Goal: Transaction & Acquisition: Purchase product/service

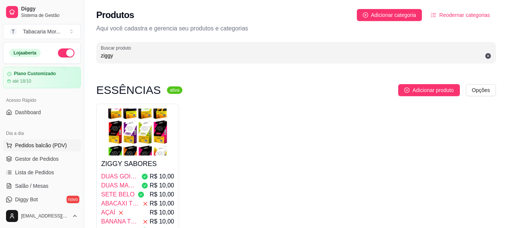
click at [40, 146] on span "Pedidos balcão (PDV)" at bounding box center [41, 146] width 52 height 8
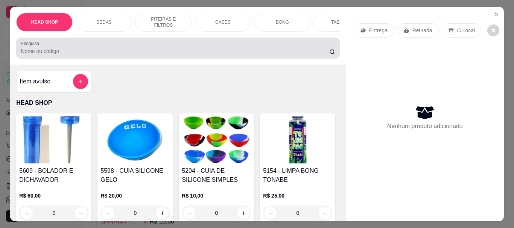
click at [29, 55] on input "Pesquisa" at bounding box center [175, 51] width 308 height 8
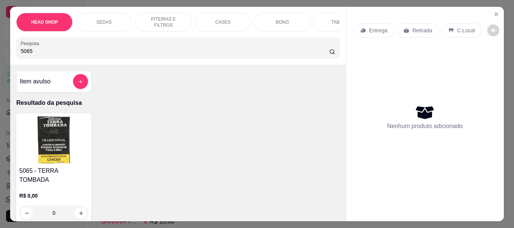
type input "5065"
click at [58, 139] on img at bounding box center [53, 140] width 69 height 47
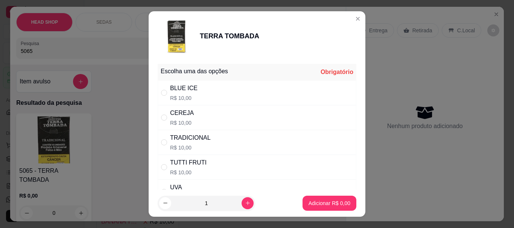
click at [176, 117] on div "CEREJA" at bounding box center [182, 113] width 24 height 9
radio input "true"
click at [334, 202] on p "Adicionar R$ 10,00" at bounding box center [327, 204] width 45 height 8
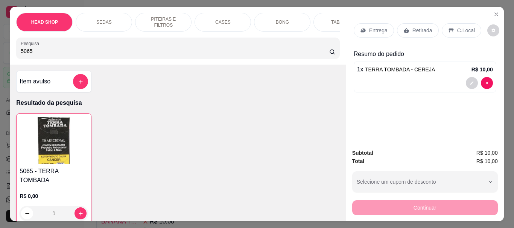
type input "1"
click at [49, 153] on img at bounding box center [54, 140] width 68 height 47
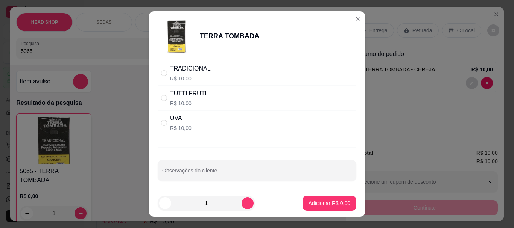
scroll to position [71, 0]
click at [189, 126] on div "UVA R$ 10,00" at bounding box center [257, 121] width 199 height 25
radio input "true"
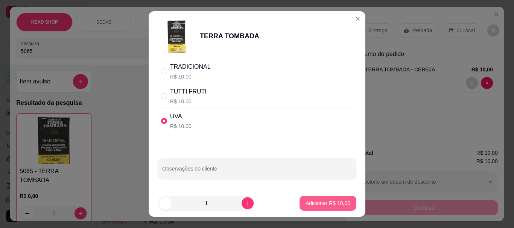
click at [309, 209] on button "Adicionar R$ 10,00" at bounding box center [327, 203] width 57 height 15
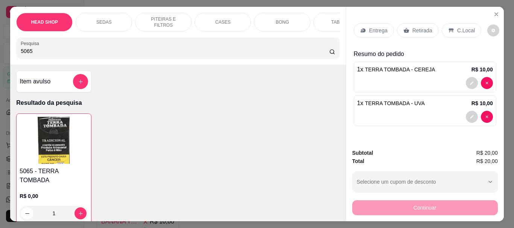
click at [412, 29] on p "Retirada" at bounding box center [422, 31] width 20 height 8
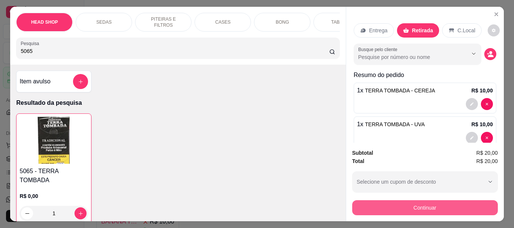
click at [444, 209] on button "Continuar" at bounding box center [425, 207] width 146 height 15
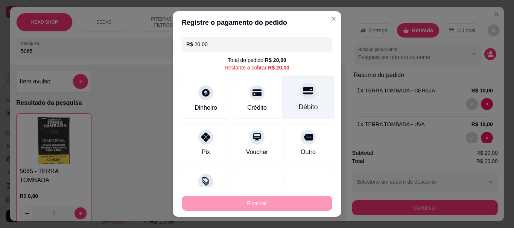
click at [305, 95] on div "Débito" at bounding box center [308, 98] width 53 height 44
type input "R$ 0,00"
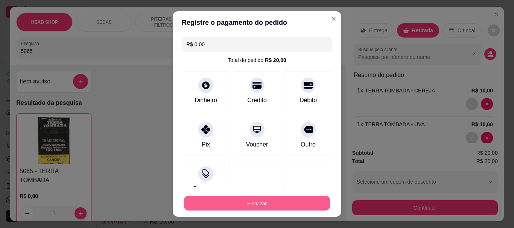
click at [277, 200] on button "Finalizar" at bounding box center [257, 203] width 146 height 15
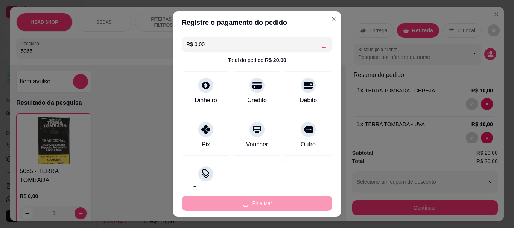
type input "0"
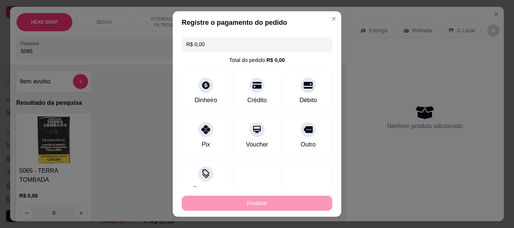
type input "-R$ 20,00"
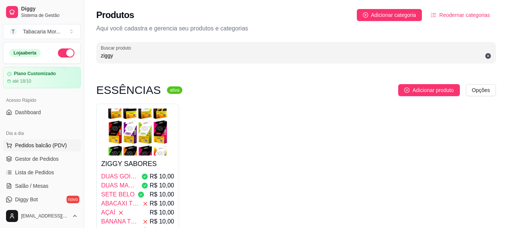
click at [41, 144] on span "Pedidos balcão (PDV)" at bounding box center [41, 146] width 52 height 8
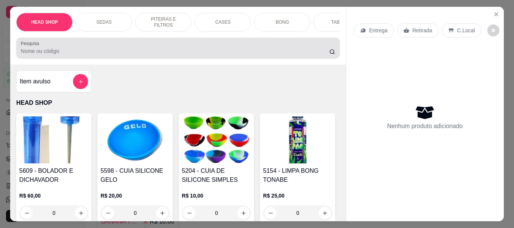
click at [84, 50] on div at bounding box center [178, 48] width 314 height 15
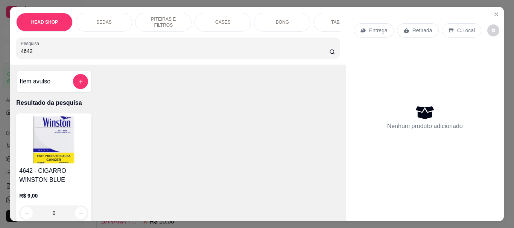
type input "4642"
click at [58, 164] on img at bounding box center [53, 140] width 69 height 47
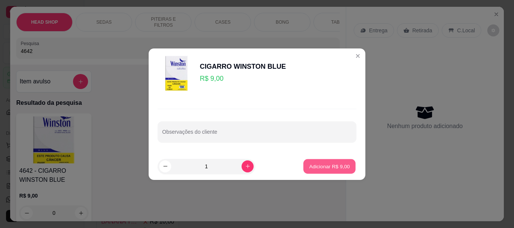
click at [326, 165] on p "Adicionar R$ 9,00" at bounding box center [329, 166] width 41 height 7
type input "1"
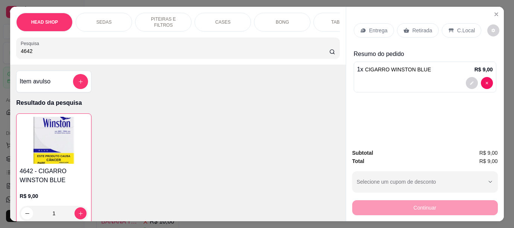
click at [424, 27] on p "Retirada" at bounding box center [422, 31] width 20 height 8
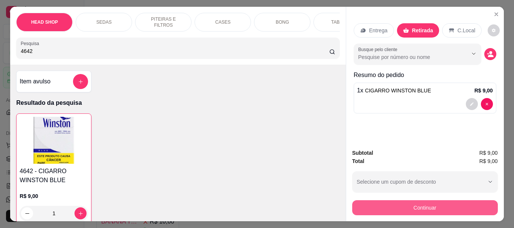
click at [387, 211] on button "Continuar" at bounding box center [425, 207] width 146 height 15
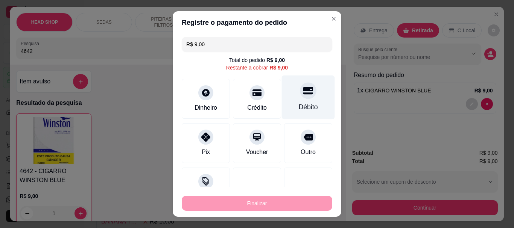
click at [300, 88] on div at bounding box center [308, 91] width 17 height 17
type input "R$ 0,00"
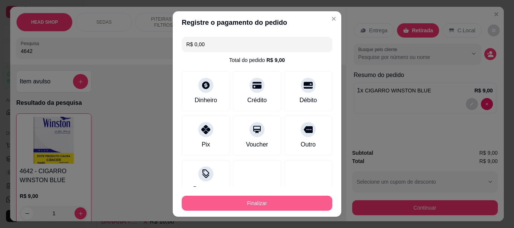
click at [309, 207] on button "Finalizar" at bounding box center [257, 203] width 150 height 15
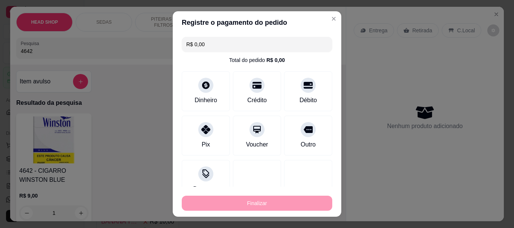
type input "0"
type input "-R$ 9,00"
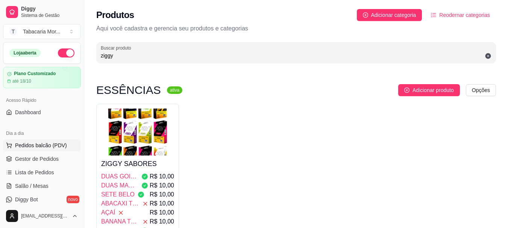
click at [55, 145] on span "Pedidos balcão (PDV)" at bounding box center [41, 146] width 52 height 8
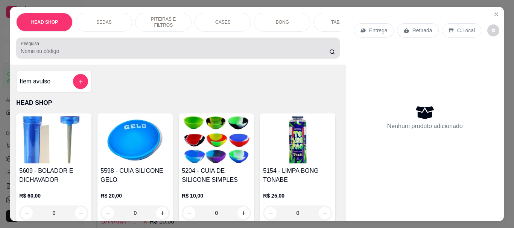
click at [89, 55] on input "Pesquisa" at bounding box center [175, 51] width 308 height 8
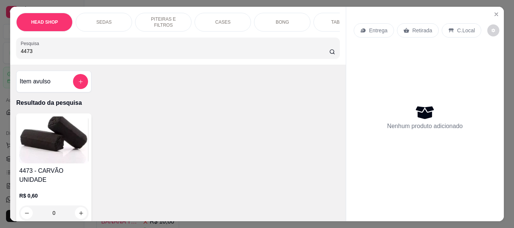
type input "4473"
click at [23, 140] on img at bounding box center [53, 140] width 69 height 47
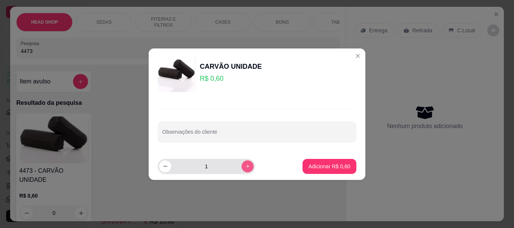
click at [245, 165] on icon "increase-product-quantity" at bounding box center [248, 167] width 6 height 6
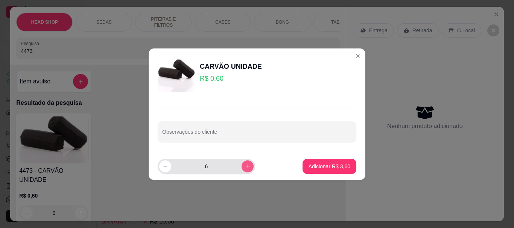
click at [245, 165] on icon "increase-product-quantity" at bounding box center [248, 167] width 6 height 6
type input "10"
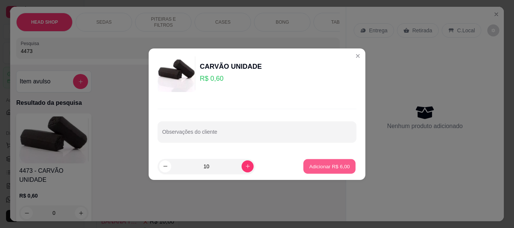
click at [314, 167] on p "Adicionar R$ 6,00" at bounding box center [329, 166] width 41 height 7
type input "10"
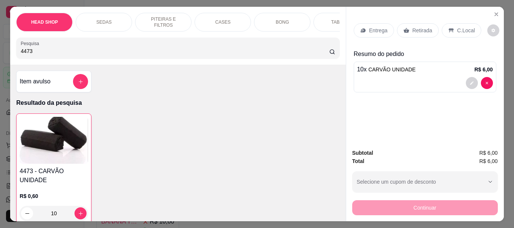
click at [39, 53] on input "4473" at bounding box center [175, 51] width 308 height 8
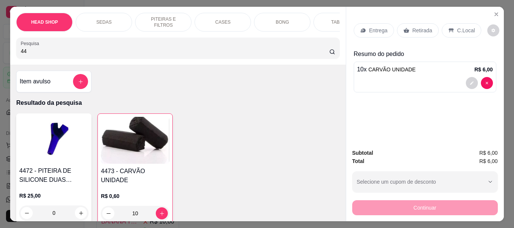
type input "4"
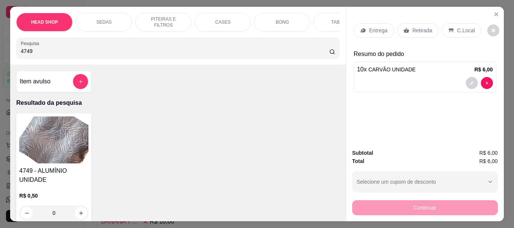
type input "4749"
click at [55, 141] on img at bounding box center [53, 140] width 69 height 47
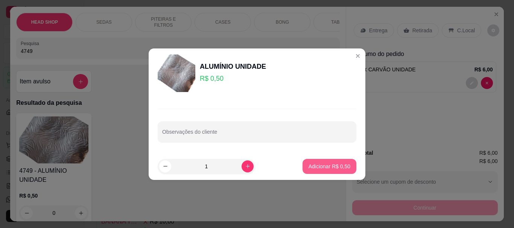
click at [334, 165] on p "Adicionar R$ 0,50" at bounding box center [329, 167] width 42 height 8
type input "1"
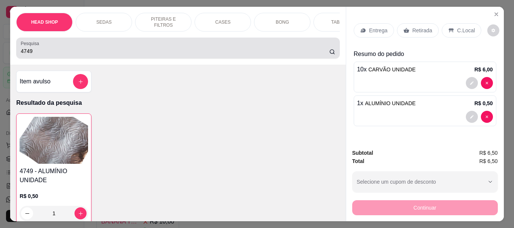
click at [46, 53] on input "4749" at bounding box center [175, 51] width 308 height 8
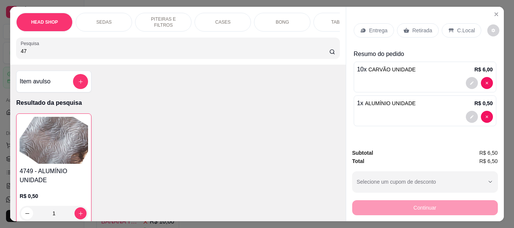
type input "4"
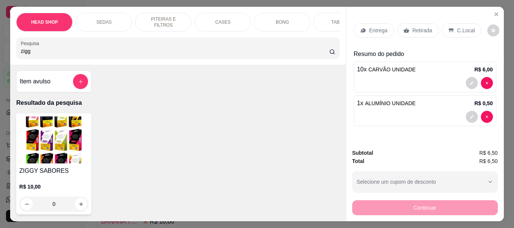
type input "zigg"
click at [59, 136] on img at bounding box center [53, 140] width 69 height 47
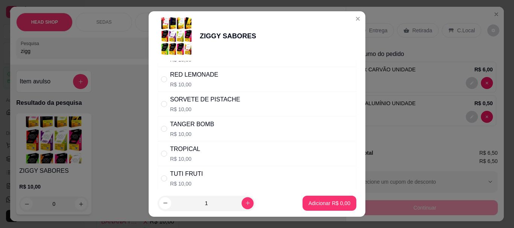
scroll to position [451, 0]
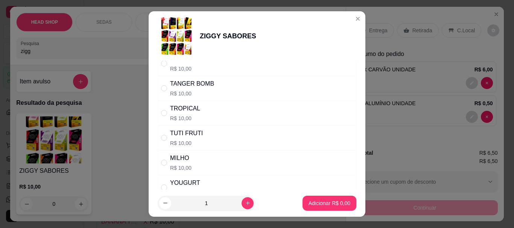
click at [187, 138] on div "TUTI FRUTI" at bounding box center [186, 133] width 33 height 9
radio input "true"
click at [321, 205] on p "Adicionar R$ 10,00" at bounding box center [327, 204] width 45 height 8
type input "1"
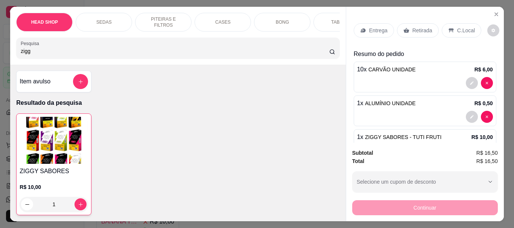
click at [411, 23] on div "Retirada" at bounding box center [418, 30] width 42 height 14
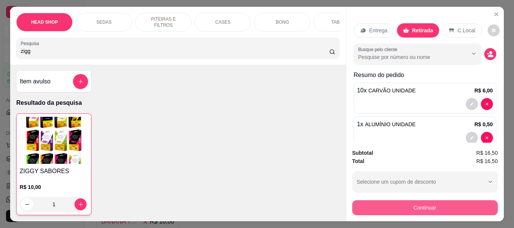
click at [387, 210] on button "Continuar" at bounding box center [425, 207] width 146 height 15
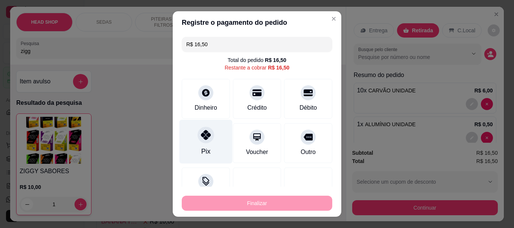
click at [203, 133] on icon at bounding box center [206, 135] width 10 height 10
type input "R$ 0,00"
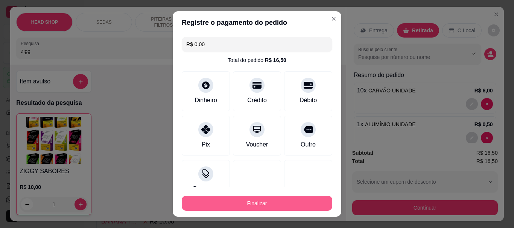
click at [238, 200] on button "Finalizar" at bounding box center [257, 203] width 150 height 15
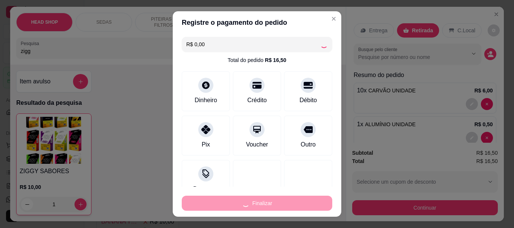
type input "0"
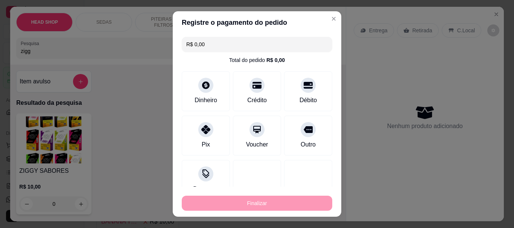
type input "-R$ 16,50"
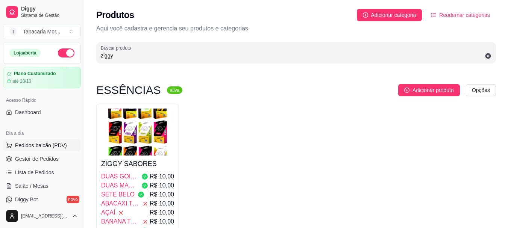
click at [18, 147] on span "Pedidos balcão (PDV)" at bounding box center [41, 146] width 52 height 8
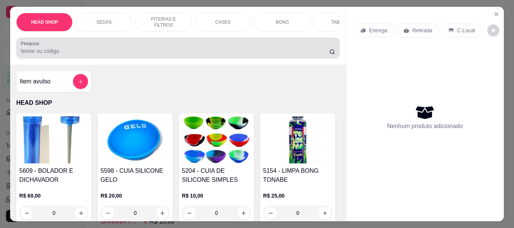
click at [121, 54] on input "Pesquisa" at bounding box center [175, 51] width 308 height 8
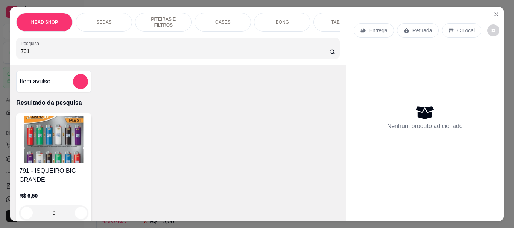
type input "791"
click at [38, 178] on h4 "791 - ISQUEIRO BIC GRANDE" at bounding box center [53, 176] width 69 height 18
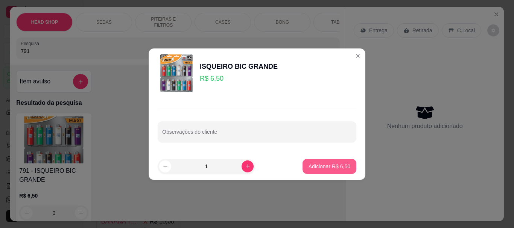
click at [327, 169] on p "Adicionar R$ 6,50" at bounding box center [329, 167] width 42 height 8
type input "1"
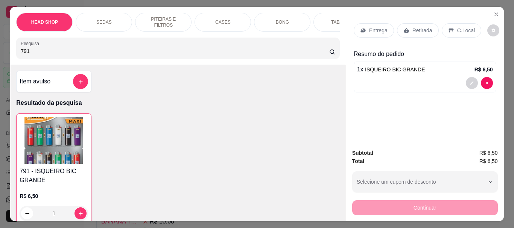
click at [50, 52] on input "791" at bounding box center [175, 51] width 308 height 8
type input "7"
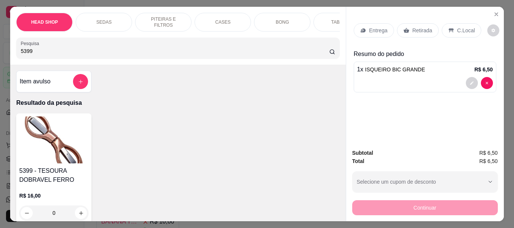
type input "5399"
click at [55, 150] on img at bounding box center [53, 140] width 69 height 47
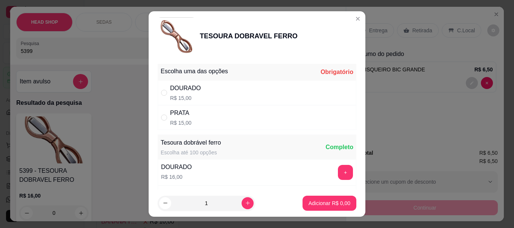
click at [183, 97] on p "R$ 15,00" at bounding box center [185, 98] width 31 height 8
radio input "true"
click at [309, 202] on p "Adicionar R$ 15,00" at bounding box center [327, 204] width 45 height 8
type input "1"
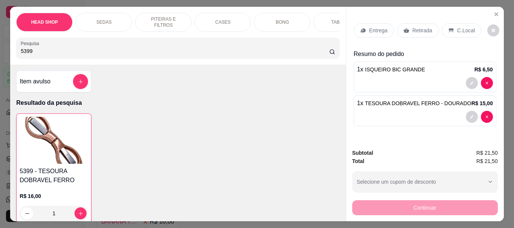
click at [405, 27] on icon at bounding box center [406, 30] width 6 height 6
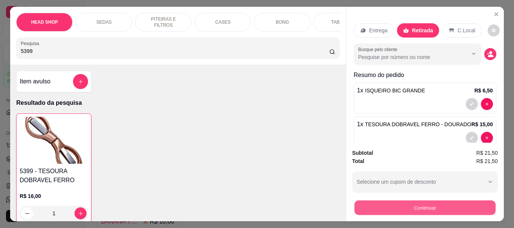
click at [427, 200] on button "Continuar" at bounding box center [424, 207] width 141 height 15
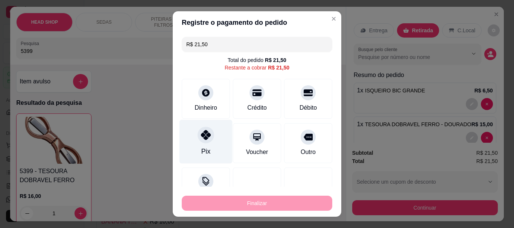
click at [201, 133] on icon at bounding box center [206, 135] width 10 height 10
type input "R$ 0,00"
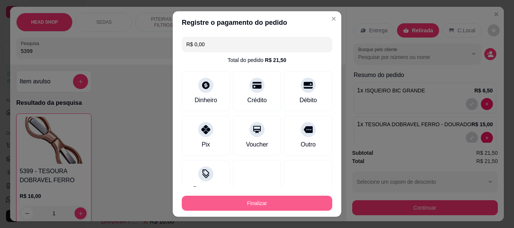
click at [267, 204] on button "Finalizar" at bounding box center [257, 203] width 150 height 15
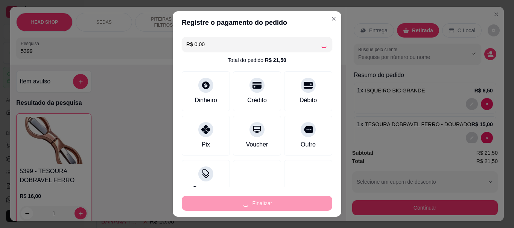
type input "0"
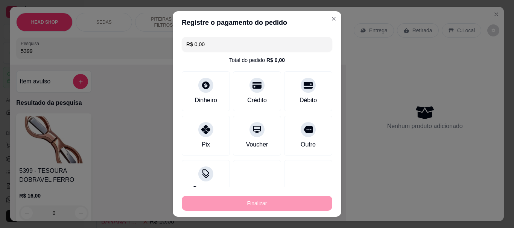
type input "-R$ 21,50"
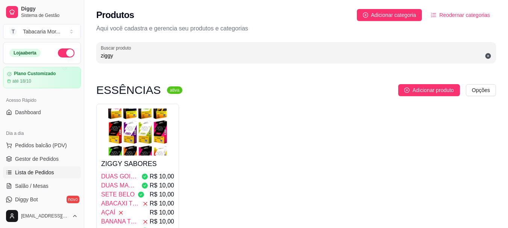
click at [38, 177] on link "Lista de Pedidos" at bounding box center [42, 173] width 78 height 12
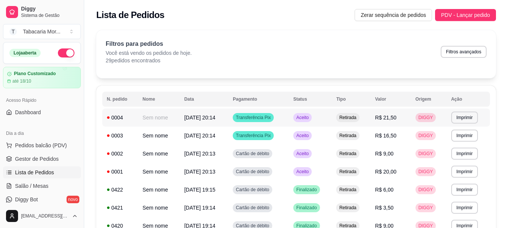
click at [215, 116] on span "[DATE] 20:14" at bounding box center [199, 118] width 31 height 6
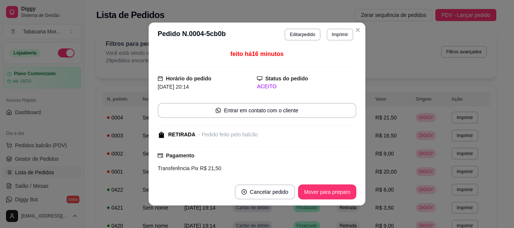
scroll to position [92, 0]
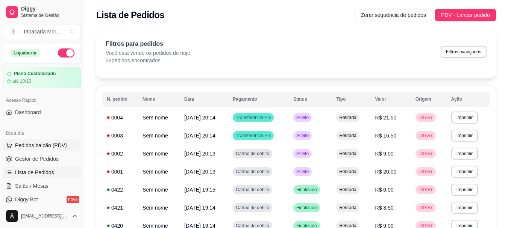
click at [60, 141] on button "Pedidos balcão (PDV)" at bounding box center [42, 145] width 78 height 12
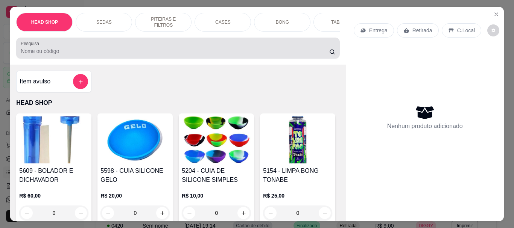
click at [67, 54] on input "Pesquisa" at bounding box center [175, 51] width 308 height 8
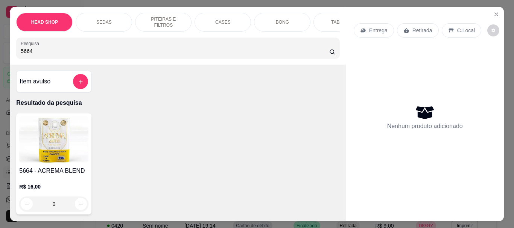
type input "5664"
click at [57, 141] on img at bounding box center [53, 140] width 69 height 47
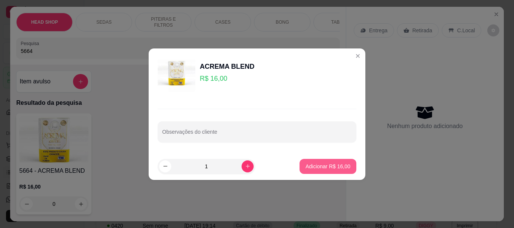
click at [338, 168] on p "Adicionar R$ 16,00" at bounding box center [327, 167] width 45 height 8
type input "1"
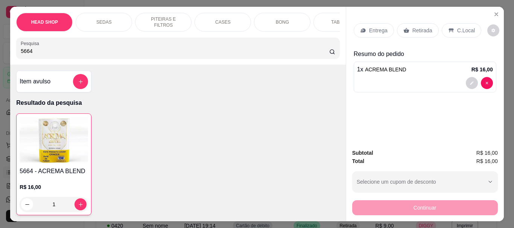
click at [418, 27] on p "Retirada" at bounding box center [422, 31] width 20 height 8
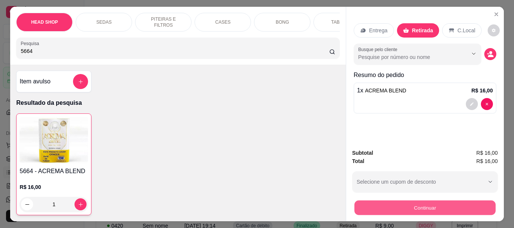
click at [393, 205] on button "Continuar" at bounding box center [424, 207] width 141 height 15
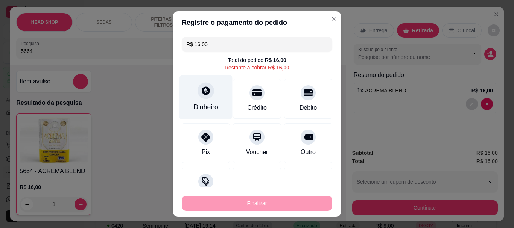
click at [202, 103] on div "Dinheiro" at bounding box center [205, 108] width 25 height 10
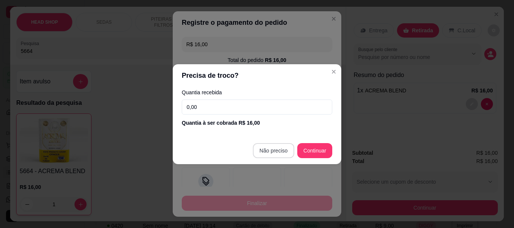
type input "R$ 0,00"
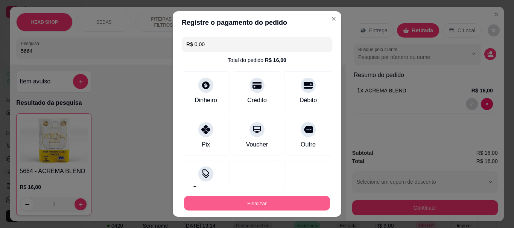
click at [271, 205] on button "Finalizar" at bounding box center [257, 203] width 146 height 15
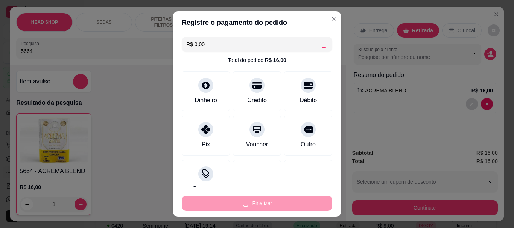
type input "0"
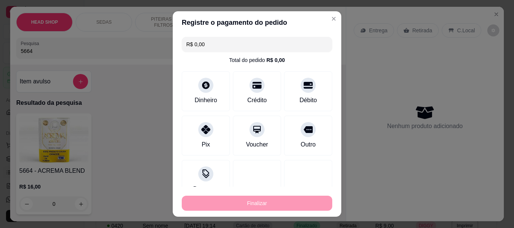
type input "-R$ 16,00"
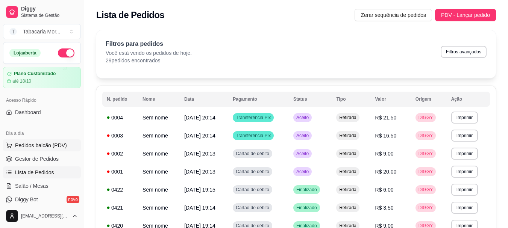
click at [28, 147] on span "Pedidos balcão (PDV)" at bounding box center [41, 146] width 52 height 8
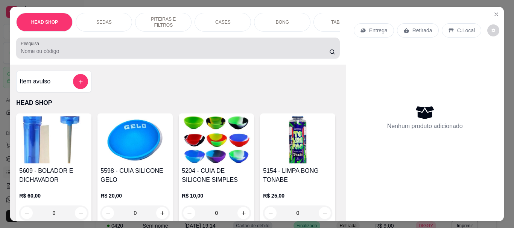
click at [63, 55] on input "Pesquisa" at bounding box center [175, 51] width 308 height 8
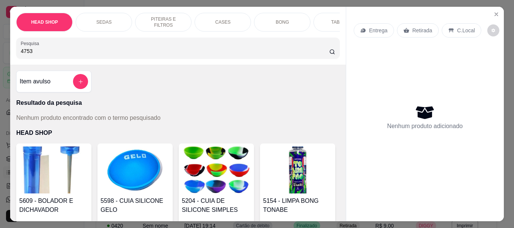
click at [63, 55] on input "4753" at bounding box center [175, 51] width 308 height 8
type input "4"
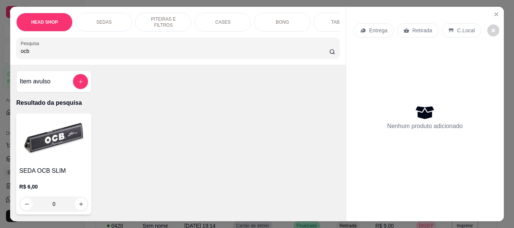
type input "ocb"
click at [61, 132] on img at bounding box center [53, 140] width 69 height 47
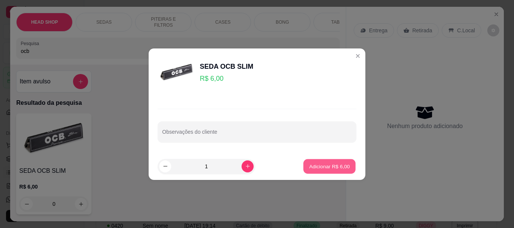
click at [330, 161] on button "Adicionar R$ 6,00" at bounding box center [329, 166] width 52 height 15
type input "1"
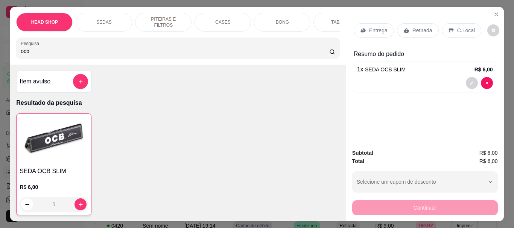
click at [412, 28] on p "Retirada" at bounding box center [422, 31] width 20 height 8
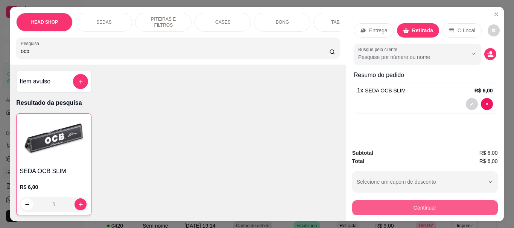
click at [414, 205] on button "Continuar" at bounding box center [425, 207] width 146 height 15
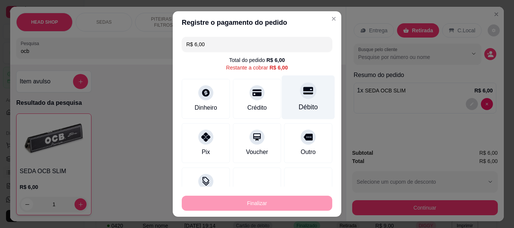
click at [303, 91] on icon at bounding box center [308, 91] width 10 height 8
type input "R$ 0,00"
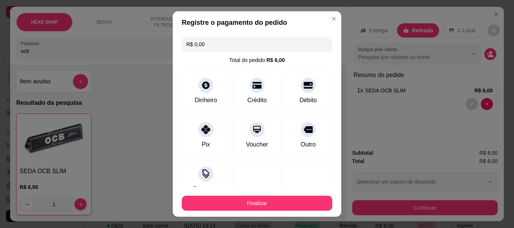
click at [298, 194] on div "Finalizar" at bounding box center [257, 202] width 150 height 18
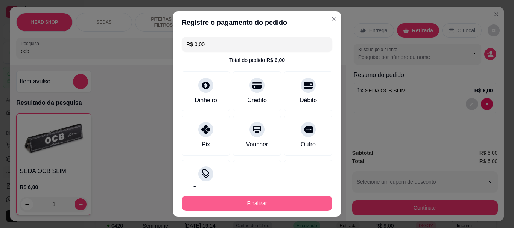
click at [296, 205] on button "Finalizar" at bounding box center [257, 203] width 150 height 15
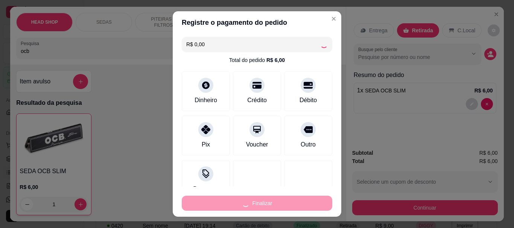
type input "0"
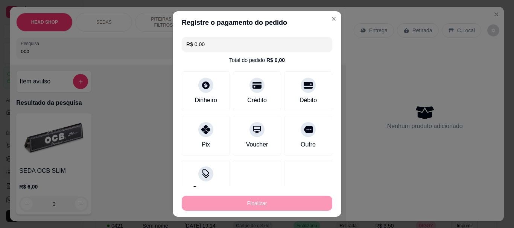
type input "-R$ 6,00"
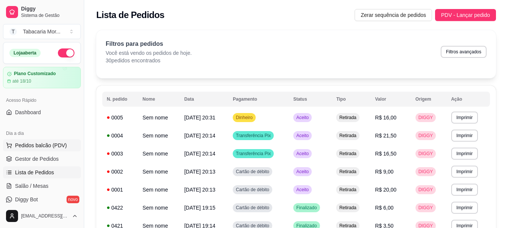
click at [53, 142] on span "Pedidos balcão (PDV)" at bounding box center [41, 146] width 52 height 8
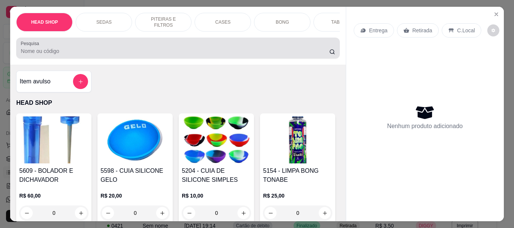
click at [56, 52] on input "Pesquisa" at bounding box center [175, 51] width 308 height 8
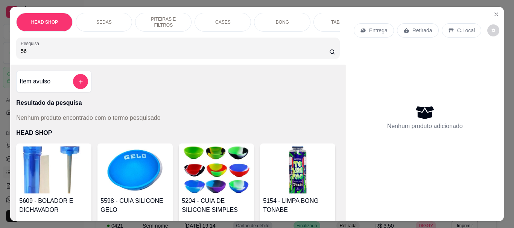
type input "5"
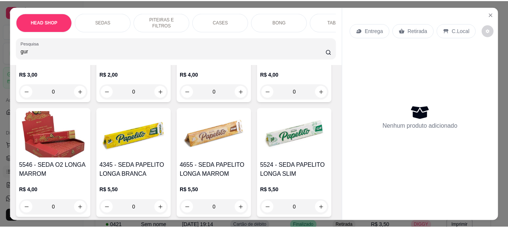
scroll to position [1203, 0]
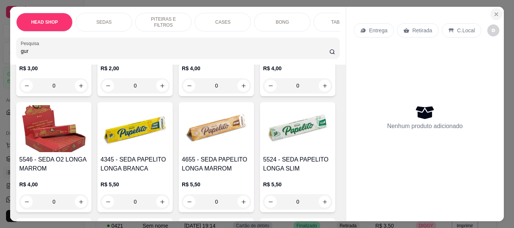
type input "gur"
click at [493, 11] on icon "Close" at bounding box center [496, 14] width 6 height 6
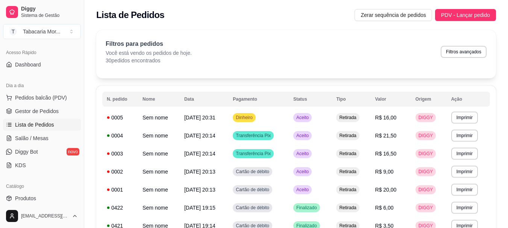
scroll to position [113, 0]
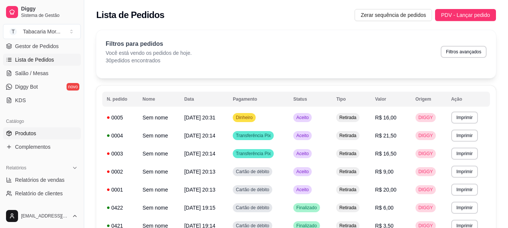
click at [24, 132] on span "Produtos" at bounding box center [25, 134] width 21 height 8
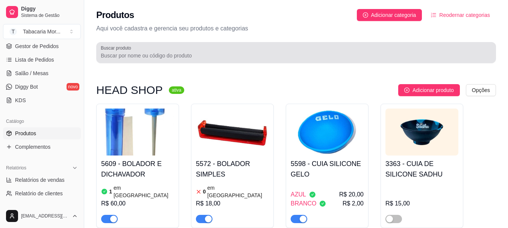
click at [130, 47] on label "Buscar produto" at bounding box center [117, 48] width 33 height 6
click at [130, 52] on input "Buscar produto" at bounding box center [296, 56] width 391 height 8
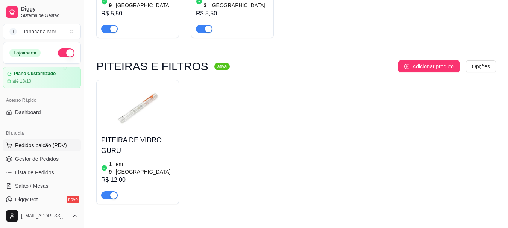
type input "guru"
click at [39, 144] on span "Pedidos balcão (PDV)" at bounding box center [41, 146] width 52 height 8
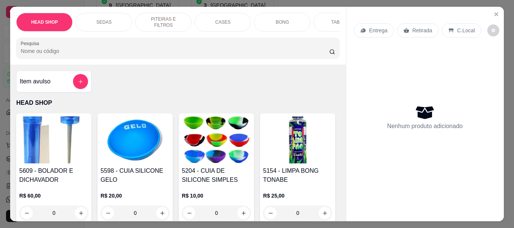
click at [36, 52] on input "Pesquisa" at bounding box center [175, 51] width 308 height 8
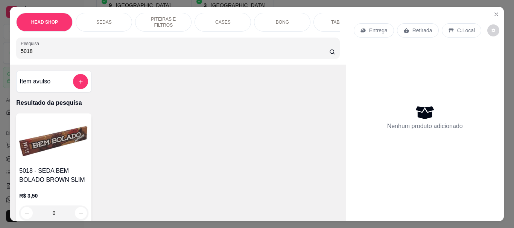
type input "5018"
click at [64, 134] on img at bounding box center [53, 140] width 69 height 47
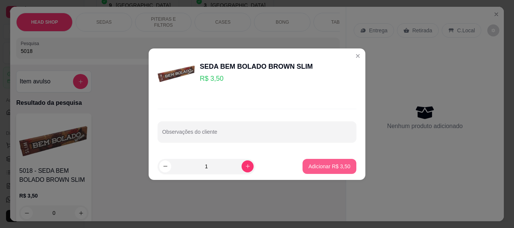
click at [328, 167] on p "Adicionar R$ 3,50" at bounding box center [329, 167] width 42 height 8
type input "1"
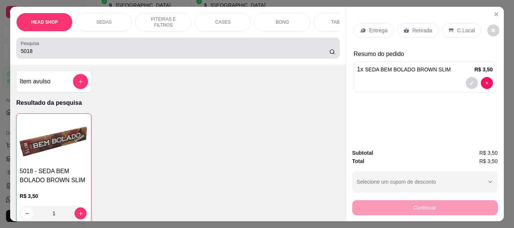
click at [72, 55] on input "5018" at bounding box center [175, 51] width 308 height 8
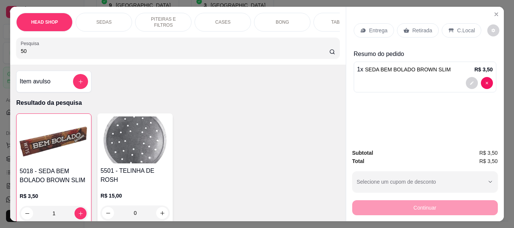
type input "5"
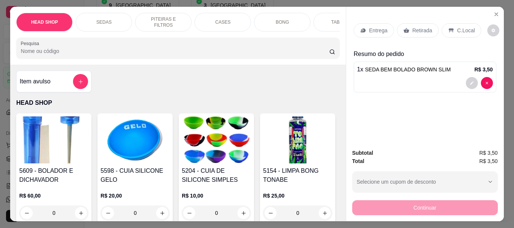
click at [423, 27] on p "Retirada" at bounding box center [422, 31] width 20 height 8
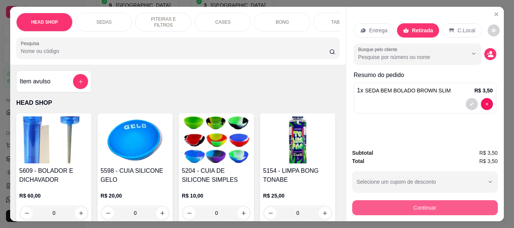
click at [453, 208] on button "Continuar" at bounding box center [425, 207] width 146 height 15
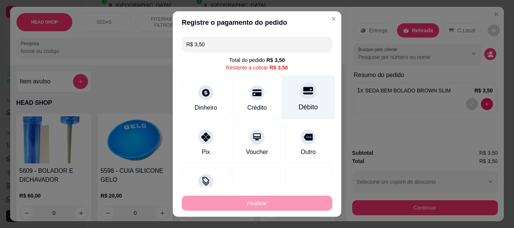
click at [300, 95] on div at bounding box center [308, 91] width 17 height 17
type input "R$ 0,00"
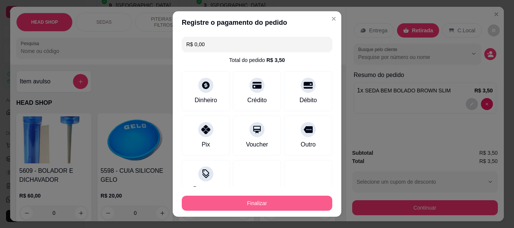
click at [277, 197] on button "Finalizar" at bounding box center [257, 203] width 150 height 15
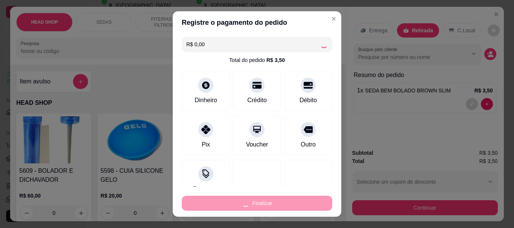
type input "0"
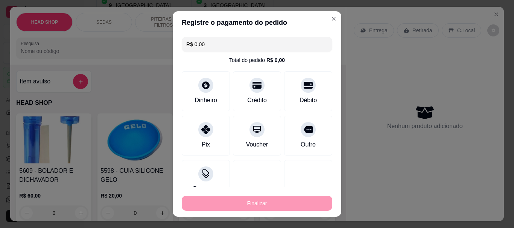
type input "-R$ 3,50"
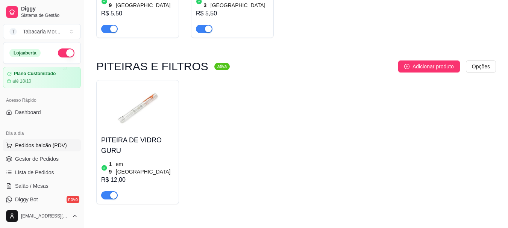
click at [41, 142] on span "Pedidos balcão (PDV)" at bounding box center [41, 146] width 52 height 8
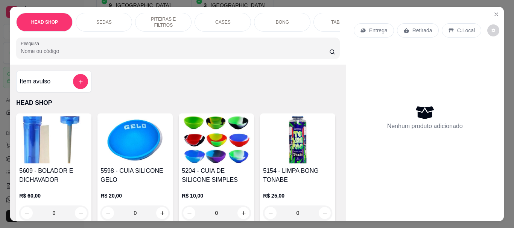
click at [58, 54] on input "Pesquisa" at bounding box center [175, 51] width 308 height 8
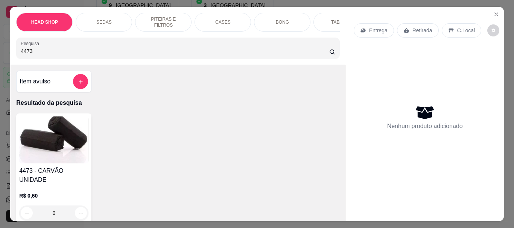
type input "4473"
click at [49, 144] on img at bounding box center [53, 140] width 69 height 47
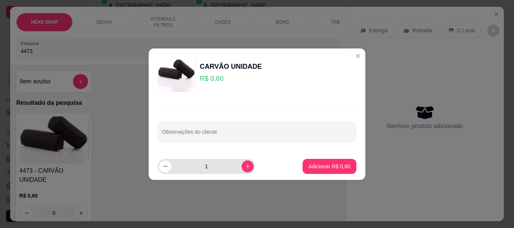
click at [217, 169] on input "1" at bounding box center [206, 166] width 70 height 15
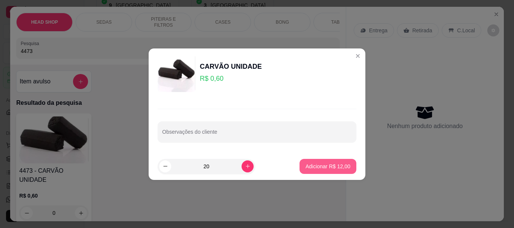
type input "20"
click at [325, 167] on p "Adicionar R$ 12,00" at bounding box center [327, 167] width 45 height 8
type input "20"
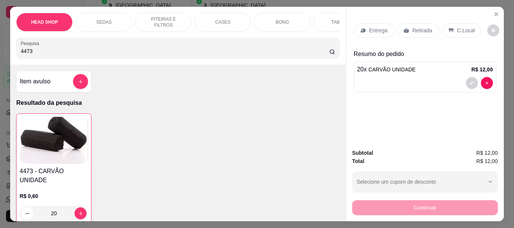
click at [426, 27] on p "Retirada" at bounding box center [422, 31] width 20 height 8
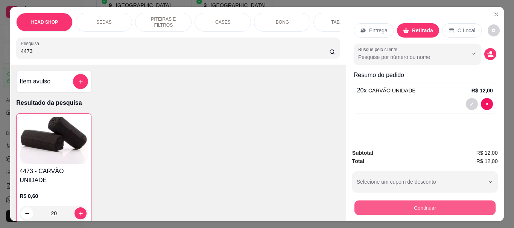
click at [406, 211] on button "Continuar" at bounding box center [424, 207] width 141 height 15
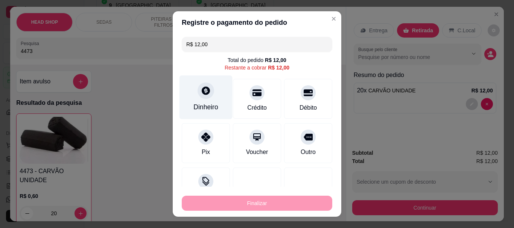
click at [207, 94] on div at bounding box center [205, 91] width 17 height 17
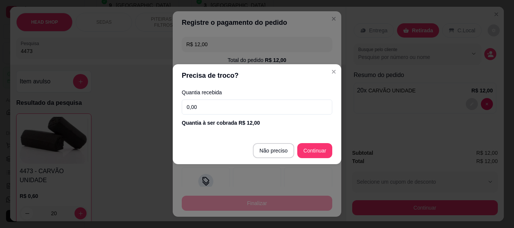
click at [221, 104] on input "0,00" at bounding box center [257, 107] width 150 height 15
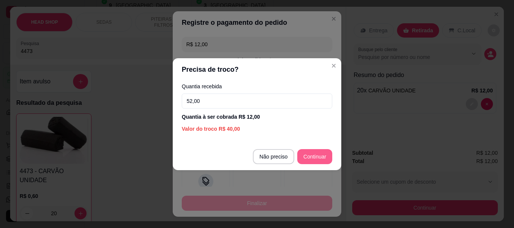
type input "52,00"
type input "R$ 0,00"
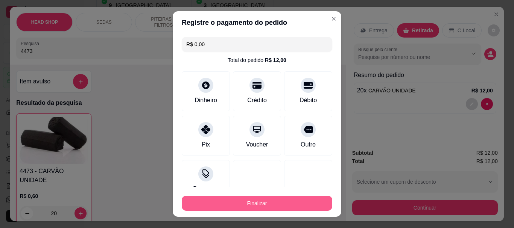
click at [289, 200] on button "Finalizar" at bounding box center [257, 203] width 150 height 15
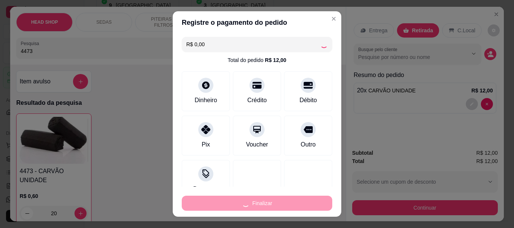
type input "0"
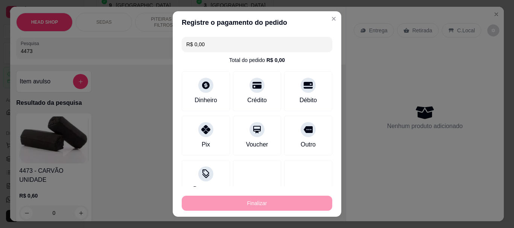
type input "-R$ 12,00"
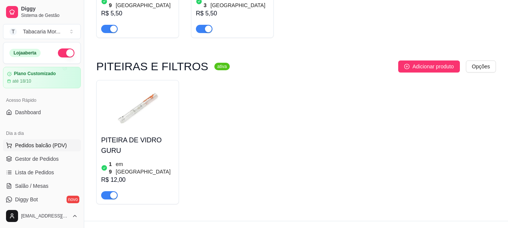
click at [44, 148] on span "Pedidos balcão (PDV)" at bounding box center [41, 146] width 52 height 8
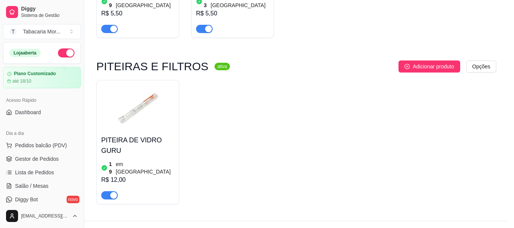
click at [63, 52] on input "Pesquisa" at bounding box center [175, 51] width 308 height 8
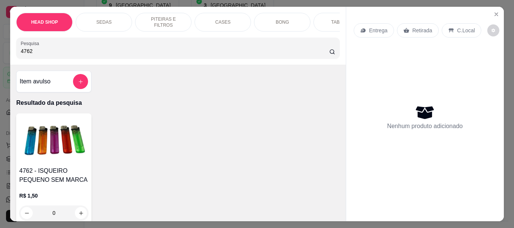
type input "4762"
click at [64, 132] on img at bounding box center [53, 140] width 69 height 47
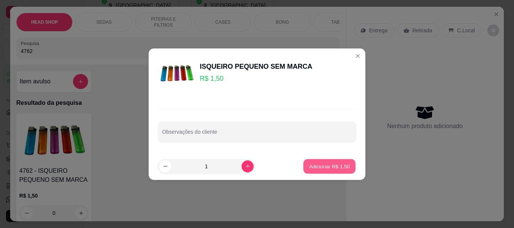
click at [331, 166] on p "Adicionar R$ 1,50" at bounding box center [329, 166] width 41 height 7
type input "1"
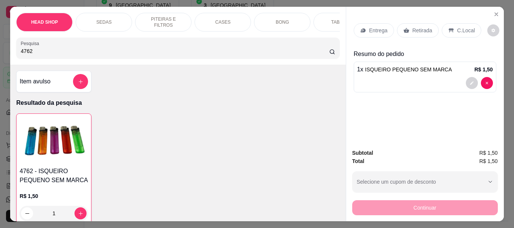
click at [415, 27] on p "Retirada" at bounding box center [422, 31] width 20 height 8
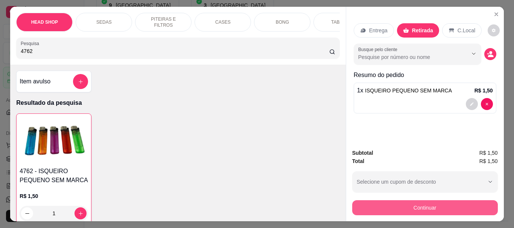
click at [403, 203] on button "Continuar" at bounding box center [425, 207] width 146 height 15
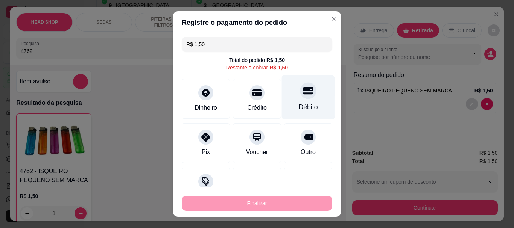
click at [302, 93] on div at bounding box center [308, 91] width 17 height 17
type input "R$ 0,00"
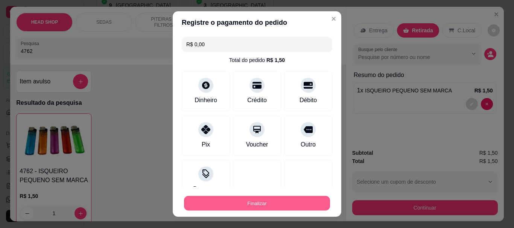
click at [271, 202] on button "Finalizar" at bounding box center [257, 203] width 146 height 15
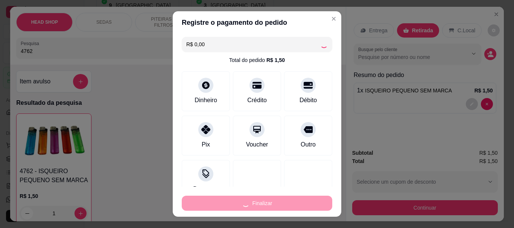
type input "0"
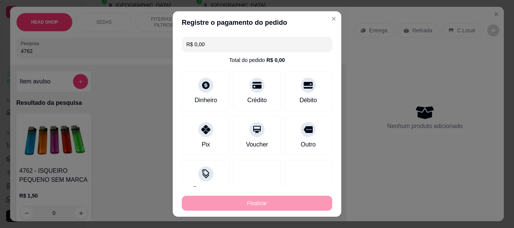
type input "-R$ 1,50"
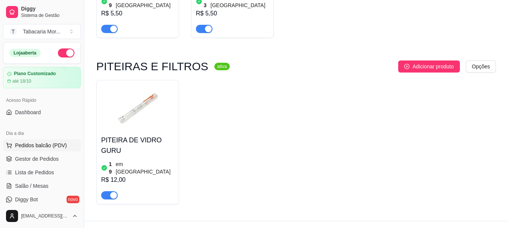
click at [32, 143] on span "Pedidos balcão (PDV)" at bounding box center [41, 146] width 52 height 8
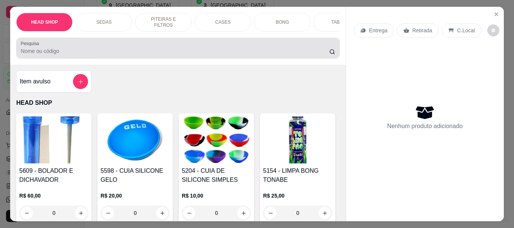
click at [31, 53] on input "Pesquisa" at bounding box center [175, 51] width 308 height 8
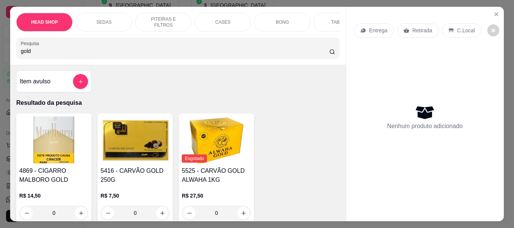
type input "gold"
click at [134, 148] on img at bounding box center [134, 140] width 69 height 47
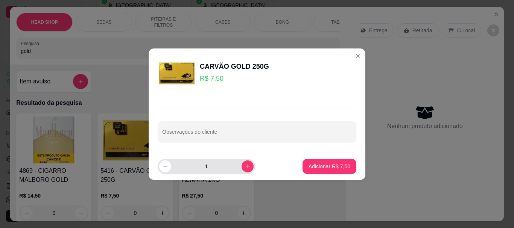
click at [208, 167] on input "1" at bounding box center [206, 166] width 70 height 15
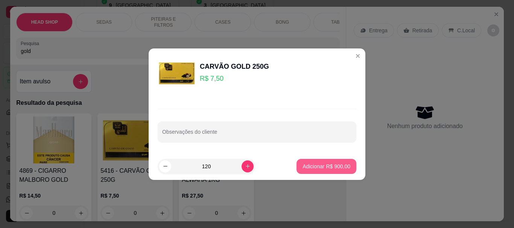
type input "120"
click at [327, 165] on p "Adicionar R$ 900,00" at bounding box center [326, 167] width 48 height 8
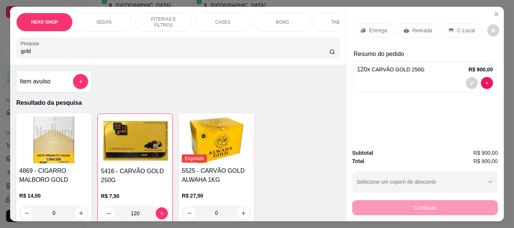
type input "120"
click at [418, 27] on p "Retirada" at bounding box center [422, 31] width 20 height 8
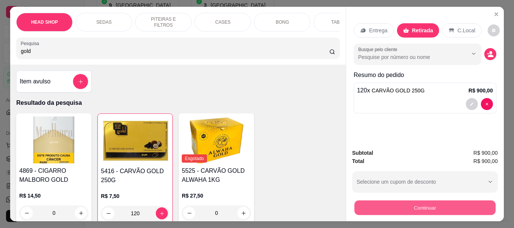
click at [399, 207] on button "Continuar" at bounding box center [424, 207] width 141 height 15
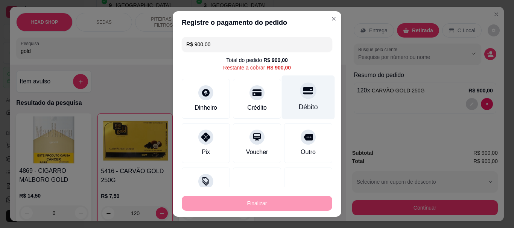
click at [293, 99] on div "Débito" at bounding box center [308, 98] width 53 height 44
type input "R$ 0,00"
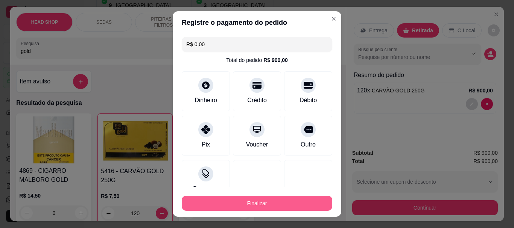
click at [290, 200] on button "Finalizar" at bounding box center [257, 203] width 150 height 15
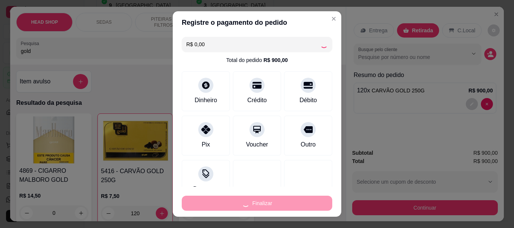
type input "0"
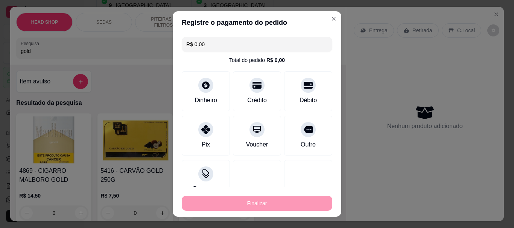
type input "-R$ 900,00"
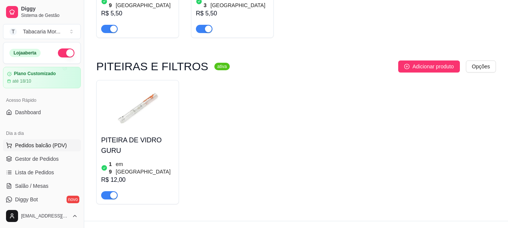
click at [30, 144] on span "Pedidos balcão (PDV)" at bounding box center [41, 146] width 52 height 8
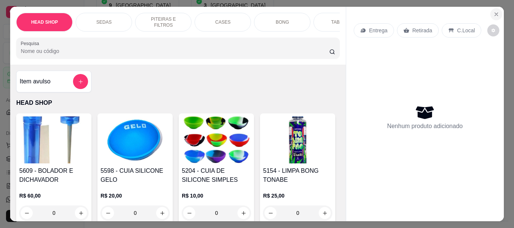
click at [495, 14] on icon "Close" at bounding box center [496, 14] width 6 height 6
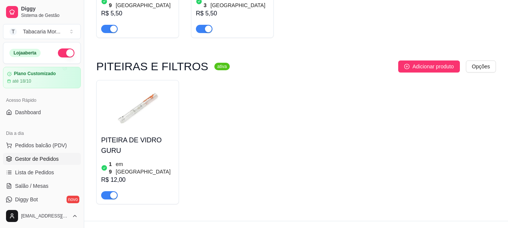
click at [28, 159] on span "Gestor de Pedidos" at bounding box center [37, 159] width 44 height 8
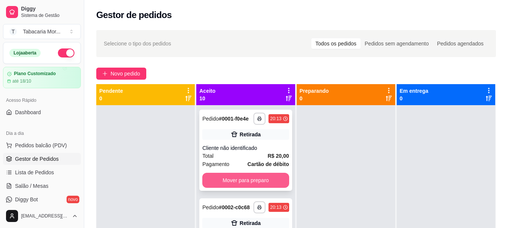
click at [256, 185] on button "Mover para preparo" at bounding box center [245, 180] width 86 height 15
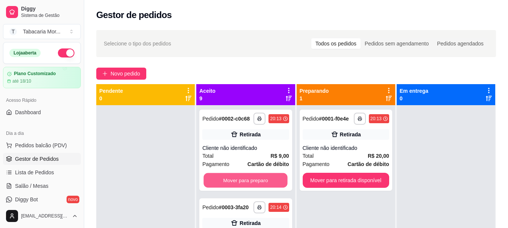
click at [256, 185] on button "Mover para preparo" at bounding box center [246, 180] width 84 height 15
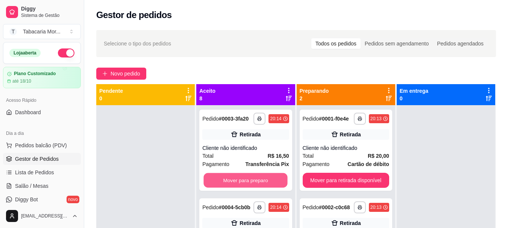
click at [256, 185] on button "Mover para preparo" at bounding box center [246, 180] width 84 height 15
click at [256, 185] on button "Mover para preparo" at bounding box center [245, 180] width 86 height 15
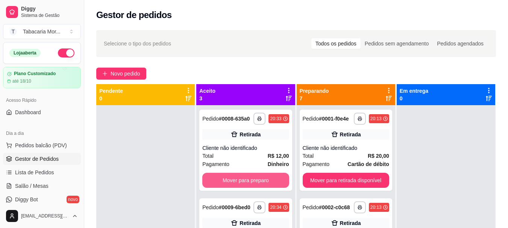
click at [256, 185] on button "Mover para preparo" at bounding box center [245, 180] width 86 height 15
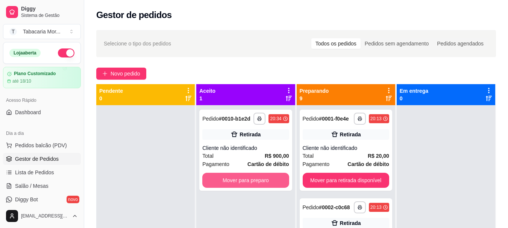
click at [256, 185] on button "Mover para preparo" at bounding box center [245, 180] width 86 height 15
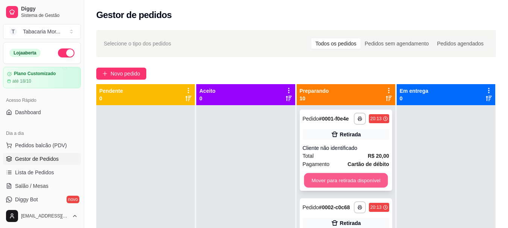
click at [316, 181] on button "Mover para retirada disponível" at bounding box center [346, 180] width 84 height 15
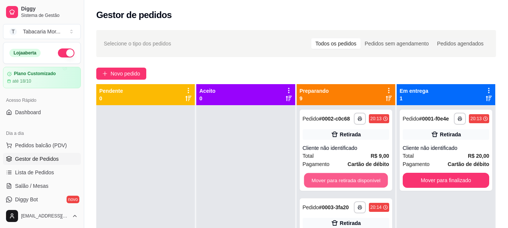
click at [315, 182] on button "Mover para retirada disponível" at bounding box center [346, 180] width 84 height 15
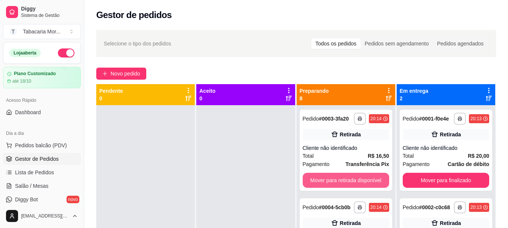
click at [315, 182] on button "Mover para retirada disponível" at bounding box center [346, 180] width 86 height 15
click at [314, 184] on button "Mover para retirada disponível" at bounding box center [346, 180] width 86 height 15
click at [313, 183] on button "Mover para retirada disponível" at bounding box center [346, 180] width 86 height 15
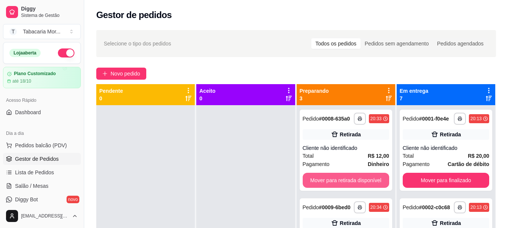
click at [313, 183] on button "Mover para retirada disponível" at bounding box center [346, 180] width 86 height 15
click at [313, 183] on button "Mover para retirada disponível" at bounding box center [346, 180] width 84 height 15
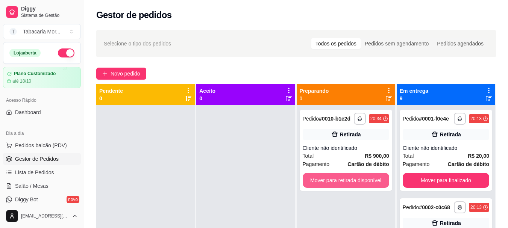
click at [313, 183] on button "Mover para retirada disponível" at bounding box center [346, 180] width 86 height 15
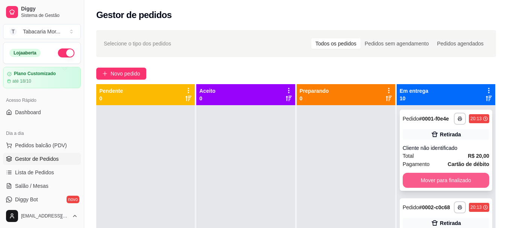
click at [416, 185] on button "Mover para finalizado" at bounding box center [446, 180] width 86 height 15
click at [416, 185] on button "Mover para finalizado" at bounding box center [446, 180] width 84 height 15
click at [416, 185] on button "Mover para finalizado" at bounding box center [446, 180] width 86 height 15
click at [416, 185] on button "Mover para finalizado" at bounding box center [446, 180] width 84 height 15
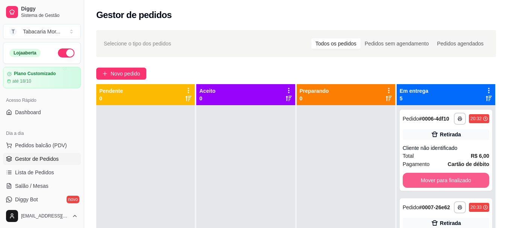
click at [416, 185] on button "Mover para finalizado" at bounding box center [446, 180] width 86 height 15
click at [416, 185] on button "Mover para finalizado" at bounding box center [446, 180] width 84 height 15
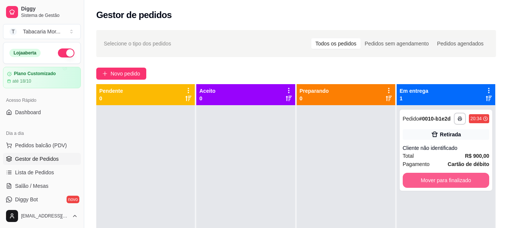
click at [416, 185] on button "Mover para finalizado" at bounding box center [446, 180] width 86 height 15
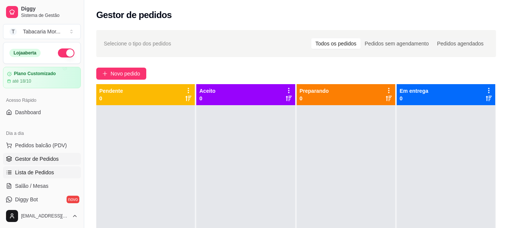
click at [28, 168] on link "Lista de Pedidos" at bounding box center [42, 173] width 78 height 12
